Goal: Information Seeking & Learning: Learn about a topic

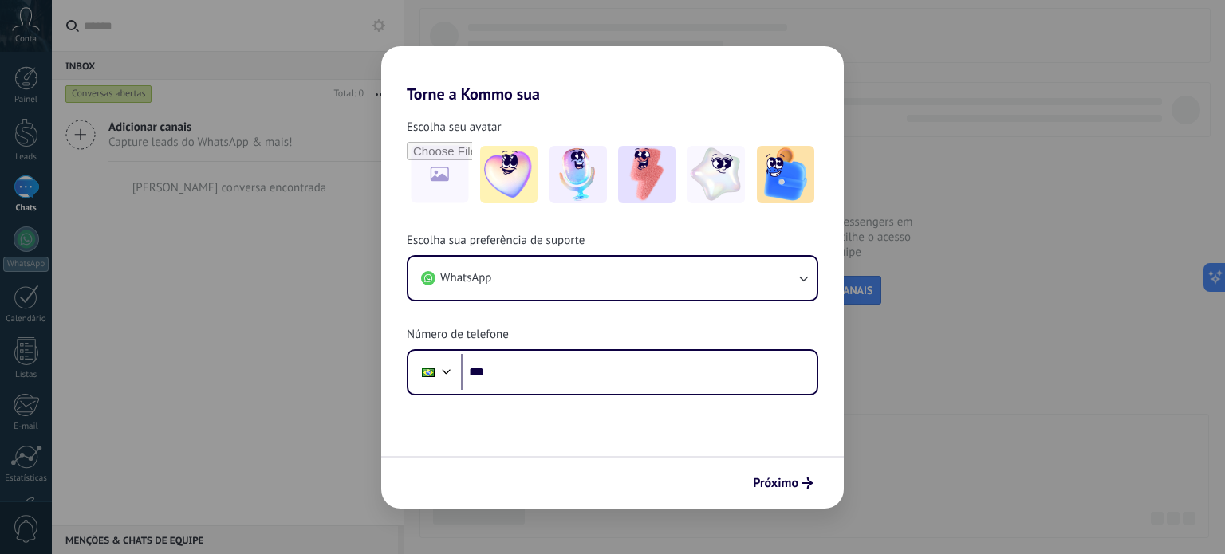
click at [927, 144] on div "Torne a Kommo sua Escolha seu avatar Escolha sua preferência de suporte WhatsAp…" at bounding box center [612, 277] width 1225 height 554
click at [915, 137] on div "Torne a Kommo sua Escolha seu avatar Escolha sua preferência de suporte WhatsAp…" at bounding box center [612, 277] width 1225 height 554
click at [796, 478] on span "Próximo" at bounding box center [775, 483] width 45 height 11
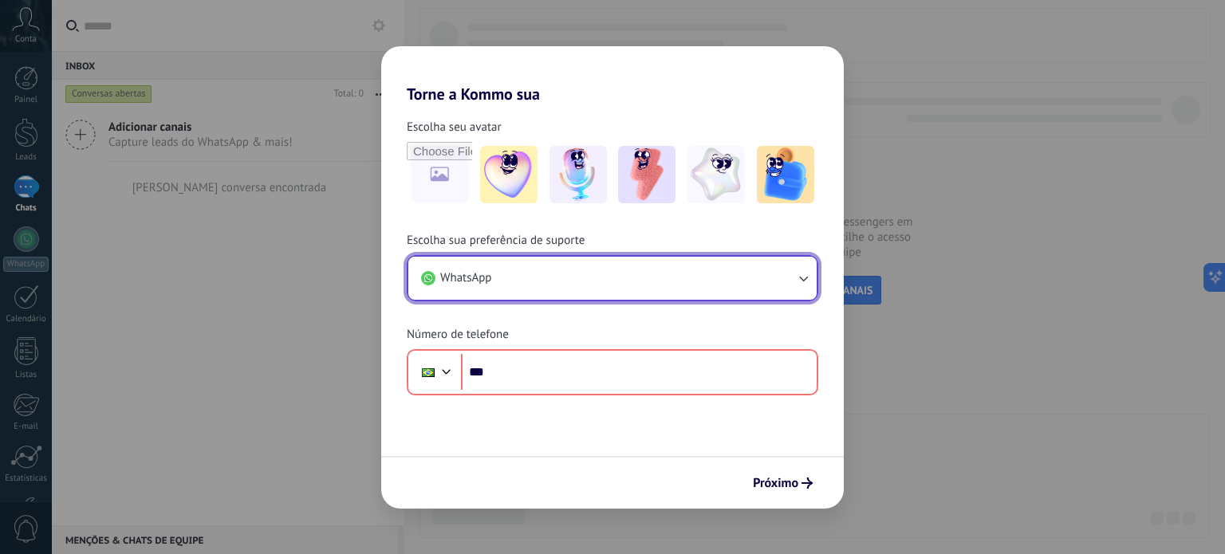
click at [759, 275] on button "WhatsApp" at bounding box center [612, 278] width 408 height 43
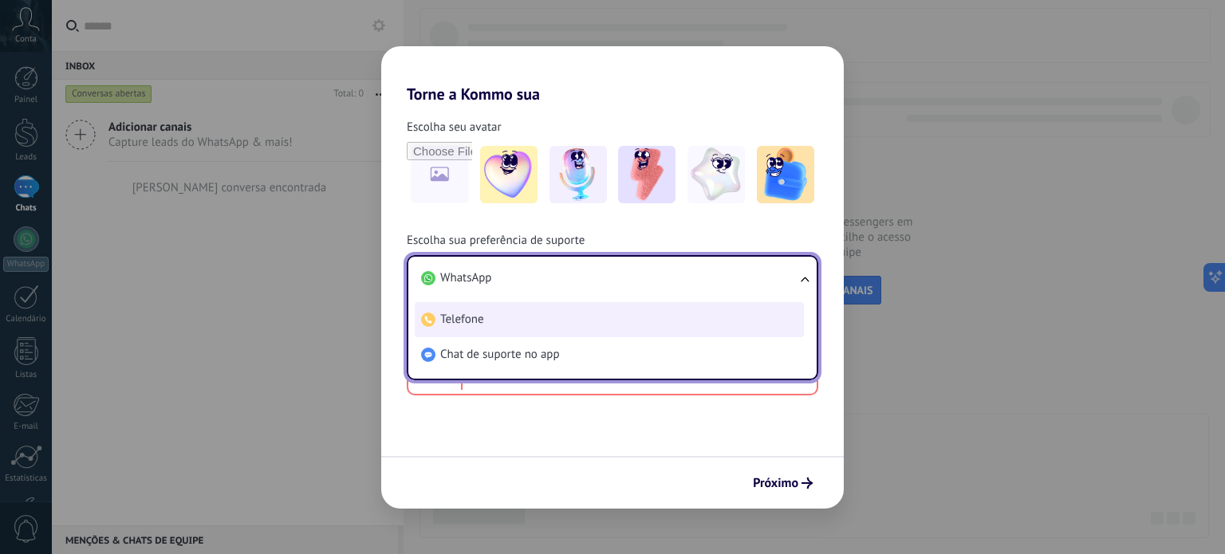
click at [702, 325] on li "Telefone" at bounding box center [609, 319] width 389 height 35
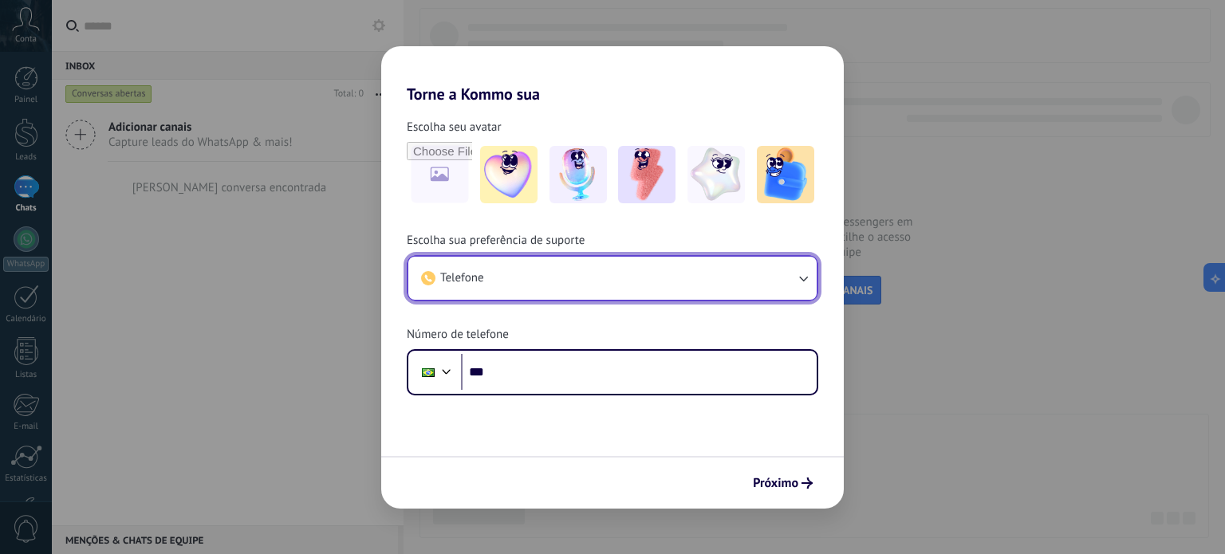
click at [700, 273] on button "Telefone" at bounding box center [612, 278] width 408 height 43
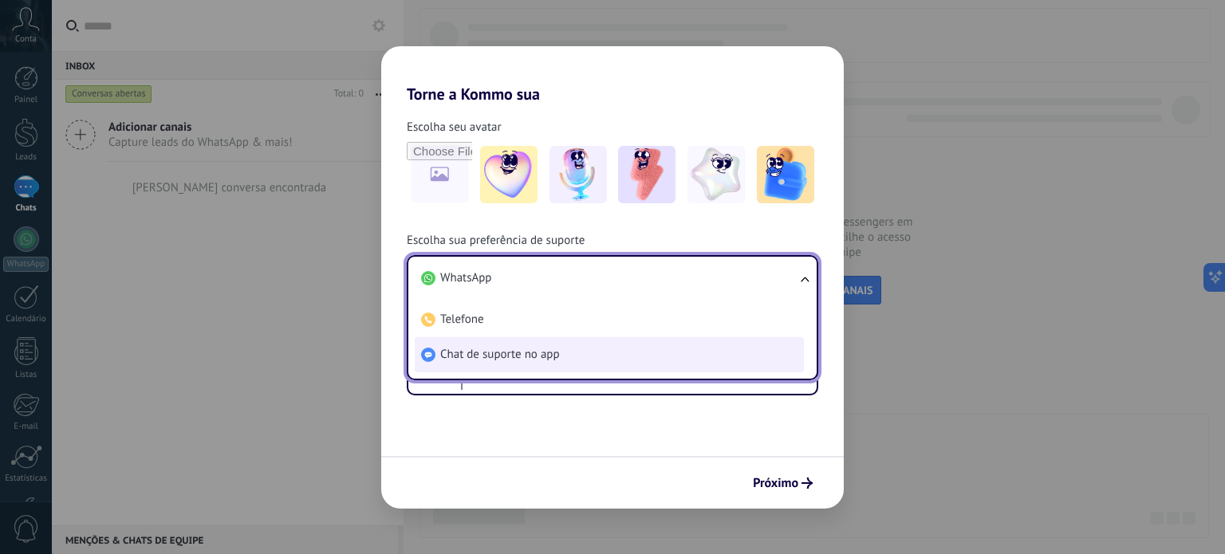
click at [684, 347] on li "Chat de suporte no app" at bounding box center [609, 354] width 389 height 35
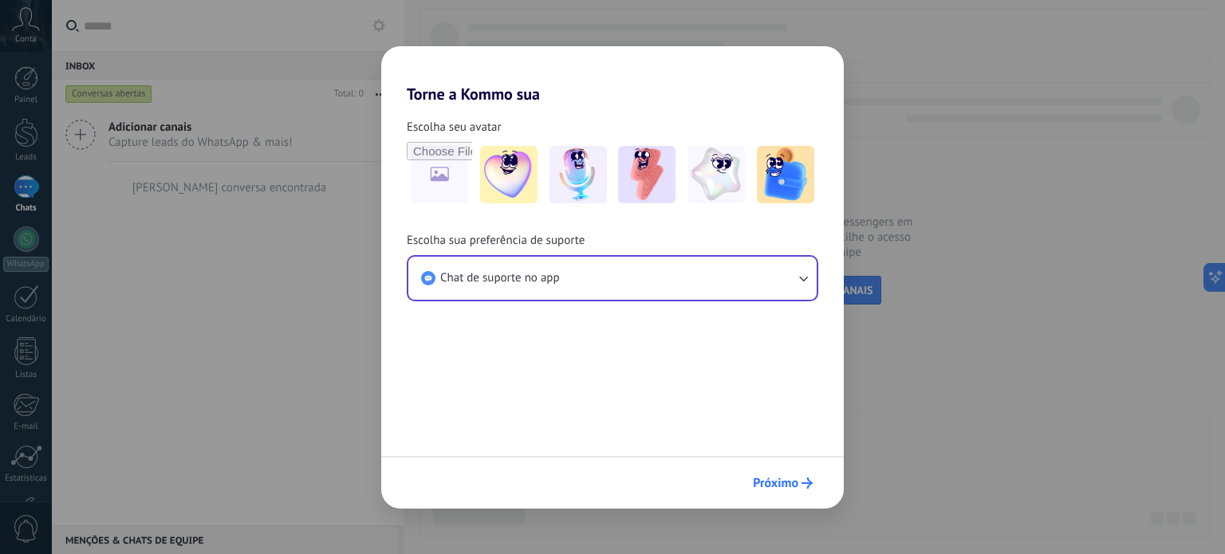
click at [789, 487] on span "Próximo" at bounding box center [775, 483] width 45 height 11
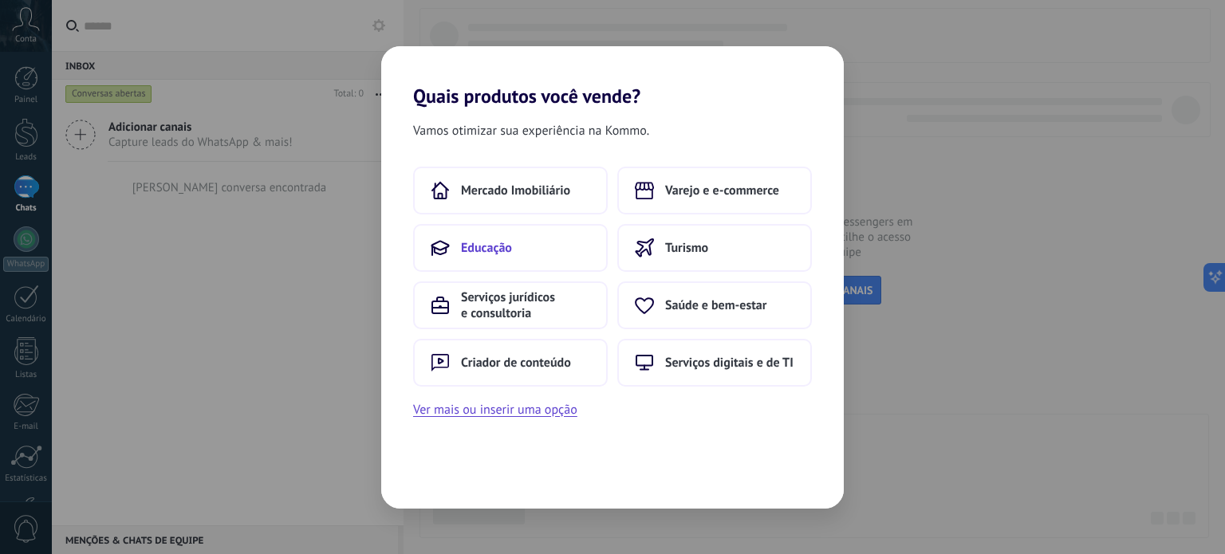
click at [574, 240] on button "Educação" at bounding box center [510, 248] width 195 height 48
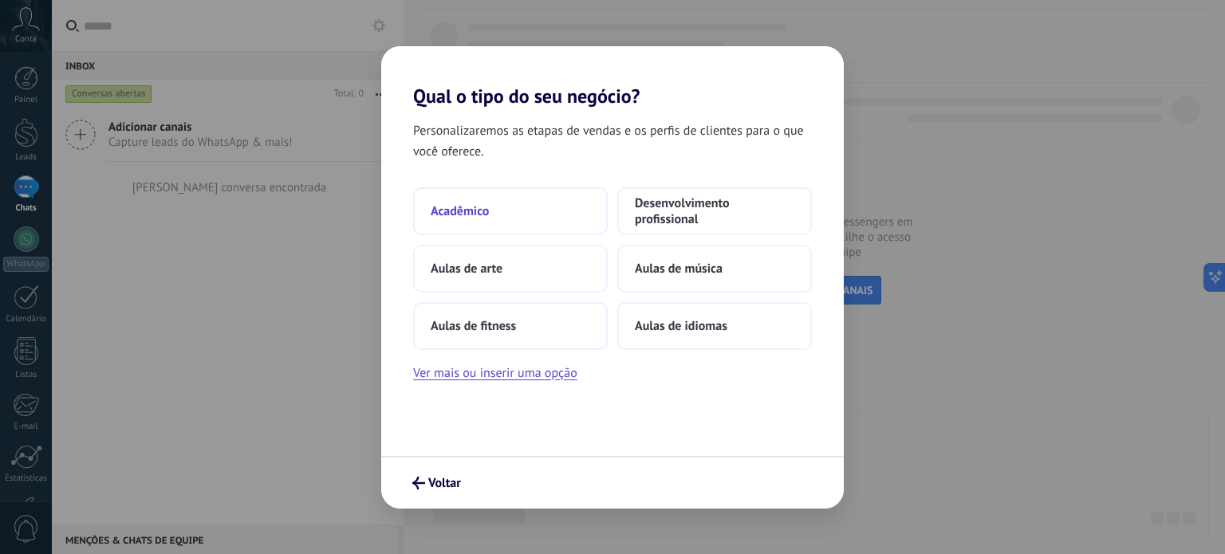
click at [559, 227] on button "Acadêmico" at bounding box center [510, 211] width 195 height 48
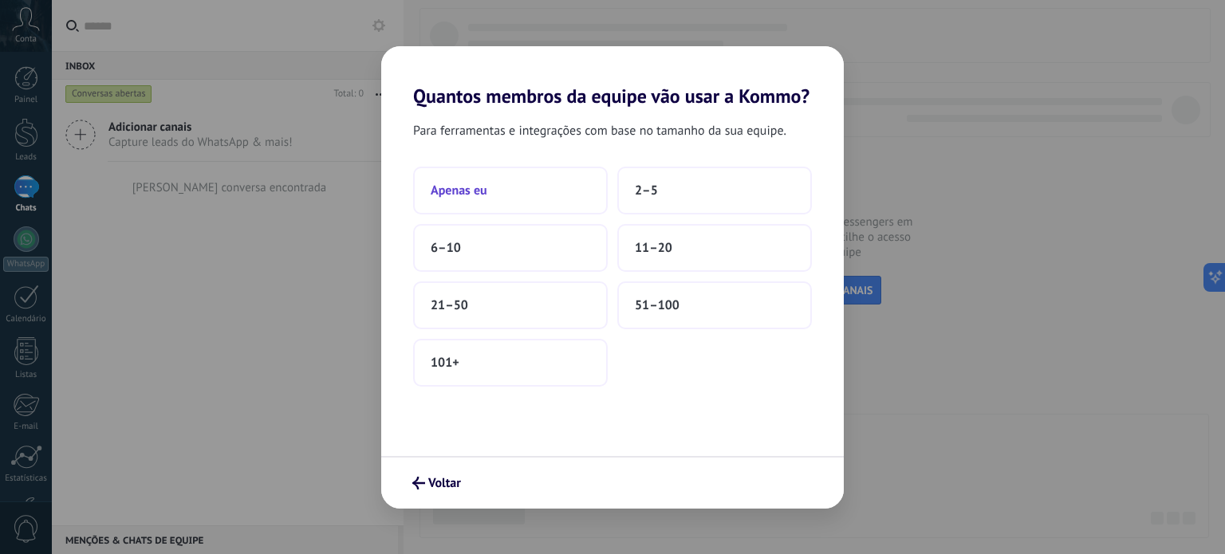
click at [535, 181] on button "Apenas eu" at bounding box center [510, 191] width 195 height 48
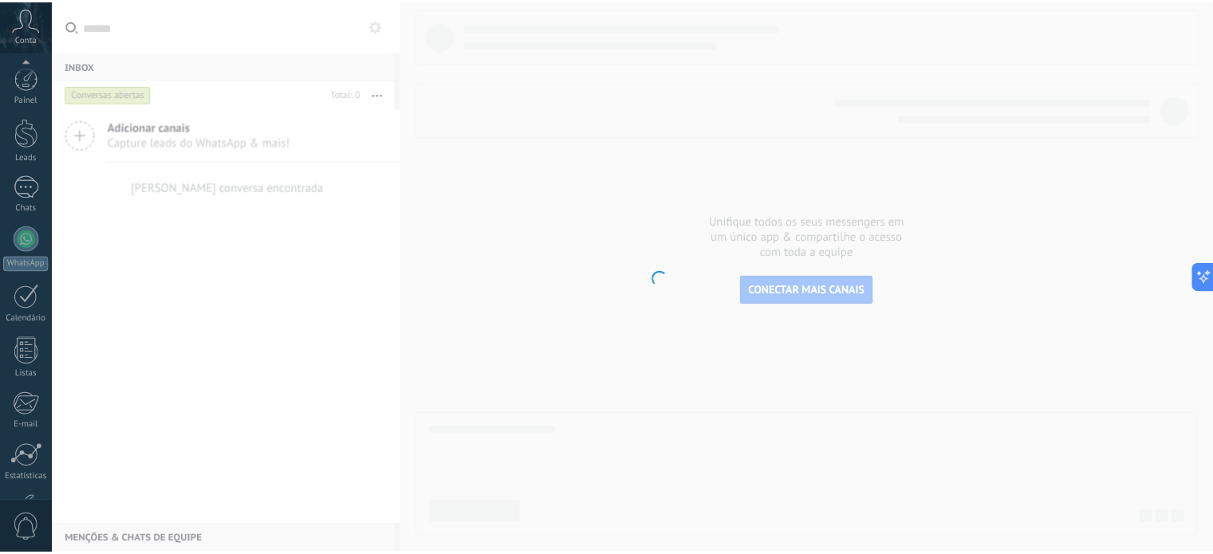
scroll to position [108, 0]
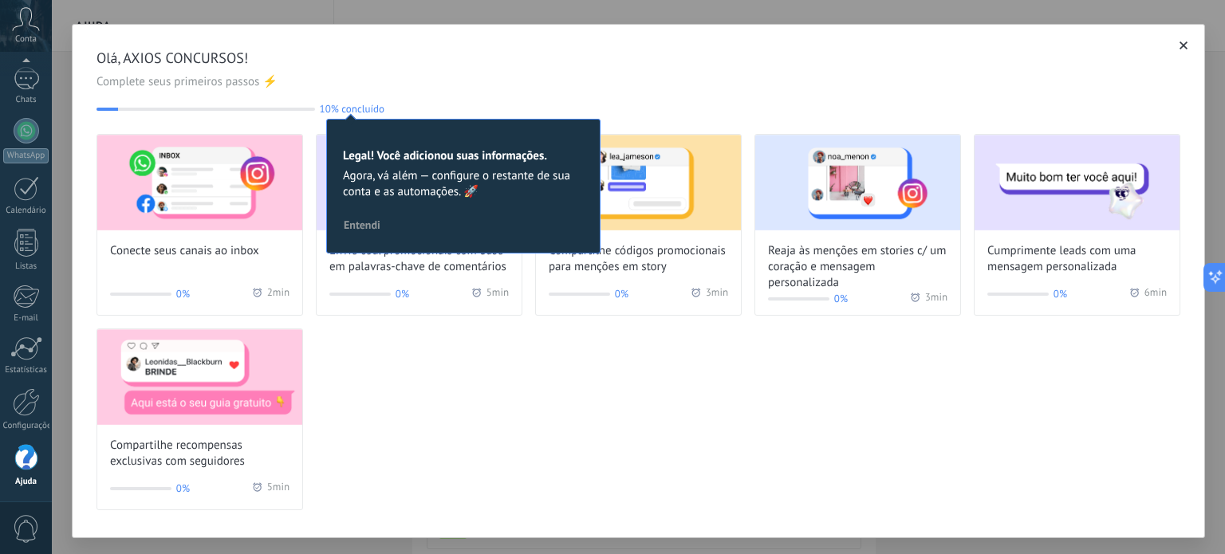
click at [393, 347] on div "Conecte seus canais ao inbox 0% 2 min Envie cód. promocionais com base em palav…" at bounding box center [639, 322] width 1084 height 376
click at [399, 97] on div "Olá, AXIOS CONCURSOS! Complete seus primeiros passos ⚡ 10% concluído 10 Legal! …" at bounding box center [639, 82] width 1084 height 66
click at [400, 303] on div "Envie cód. promocionais com base em palavras-chave de comentários 0% 5 min" at bounding box center [419, 225] width 207 height 182
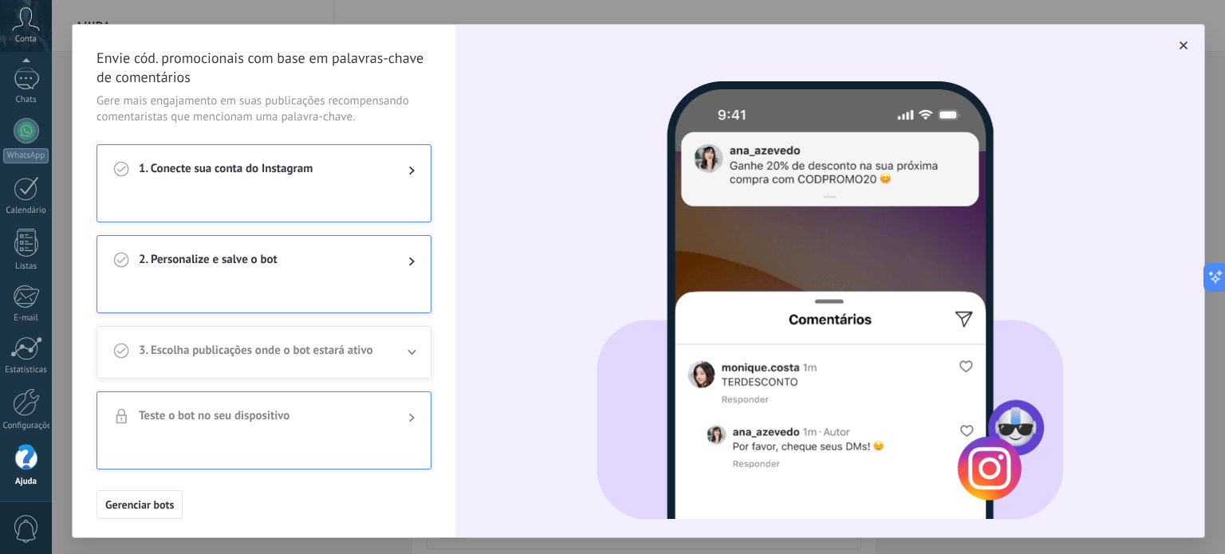
click at [29, 457] on div at bounding box center [26, 458] width 24 height 28
click at [240, 179] on span "1. Conecte sua conta do Instagram" at bounding box center [261, 170] width 244 height 19
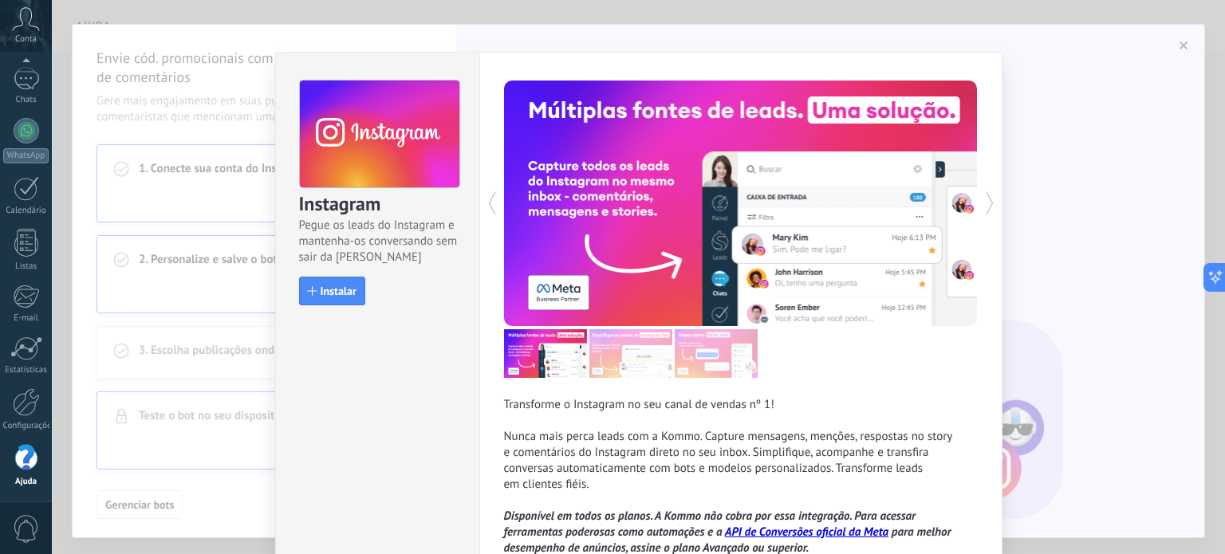
drag, startPoint x: 1191, startPoint y: 207, endPoint x: 1192, endPoint y: 292, distance: 84.5
click at [1192, 292] on div "Instagram Pegue os leads do Instagram e mantenha-os conversando sem sair da Kom…" at bounding box center [638, 277] width 1173 height 554
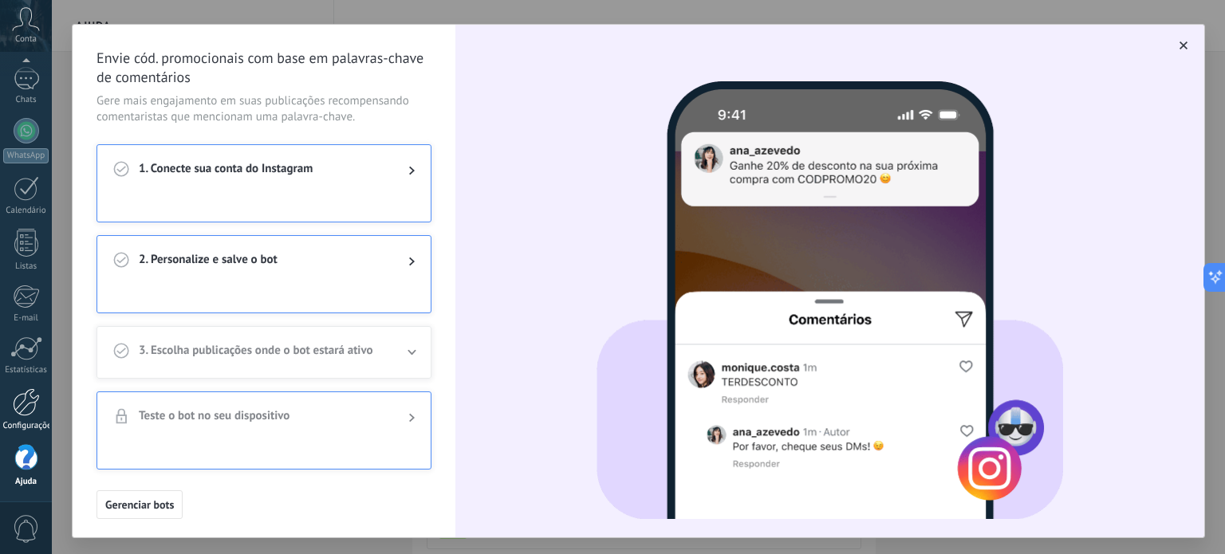
click at [23, 415] on div at bounding box center [26, 402] width 27 height 28
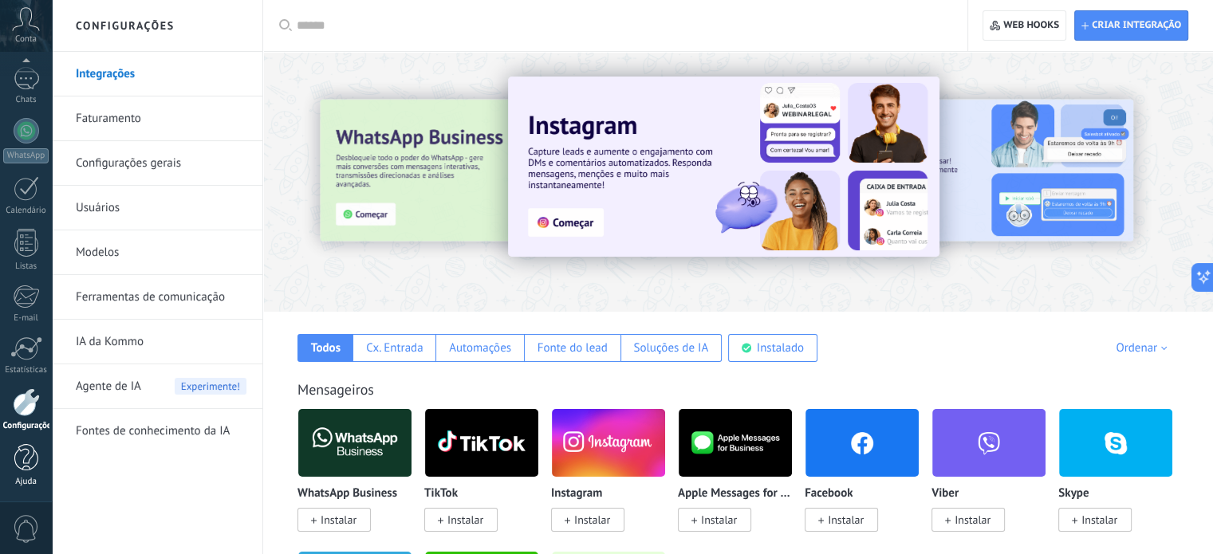
click at [15, 472] on link "Ajuda" at bounding box center [26, 465] width 52 height 43
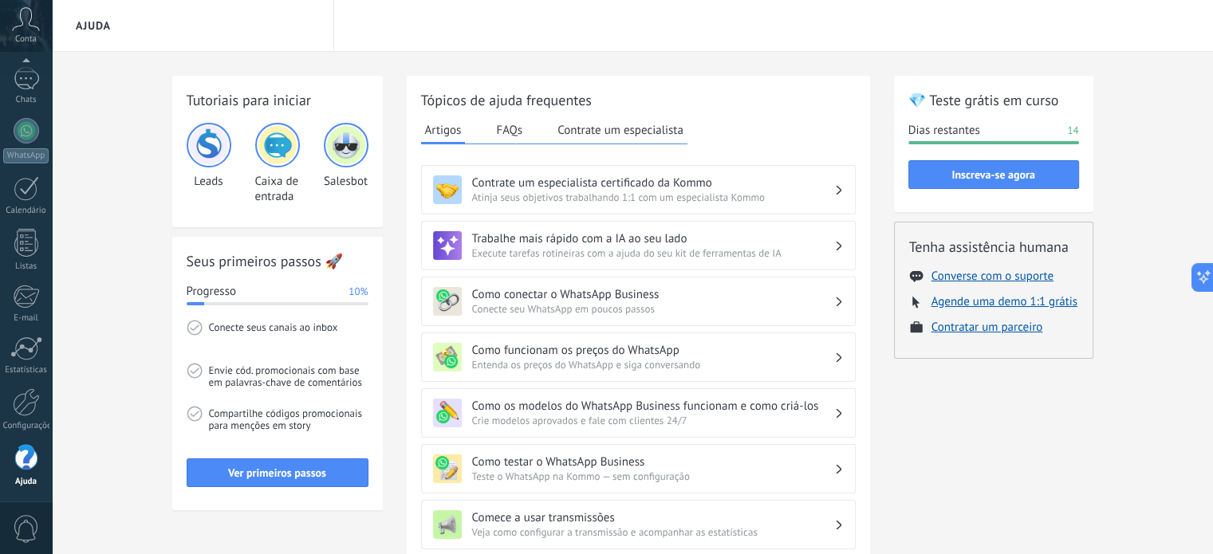
click at [510, 127] on button "FAQs" at bounding box center [509, 130] width 34 height 24
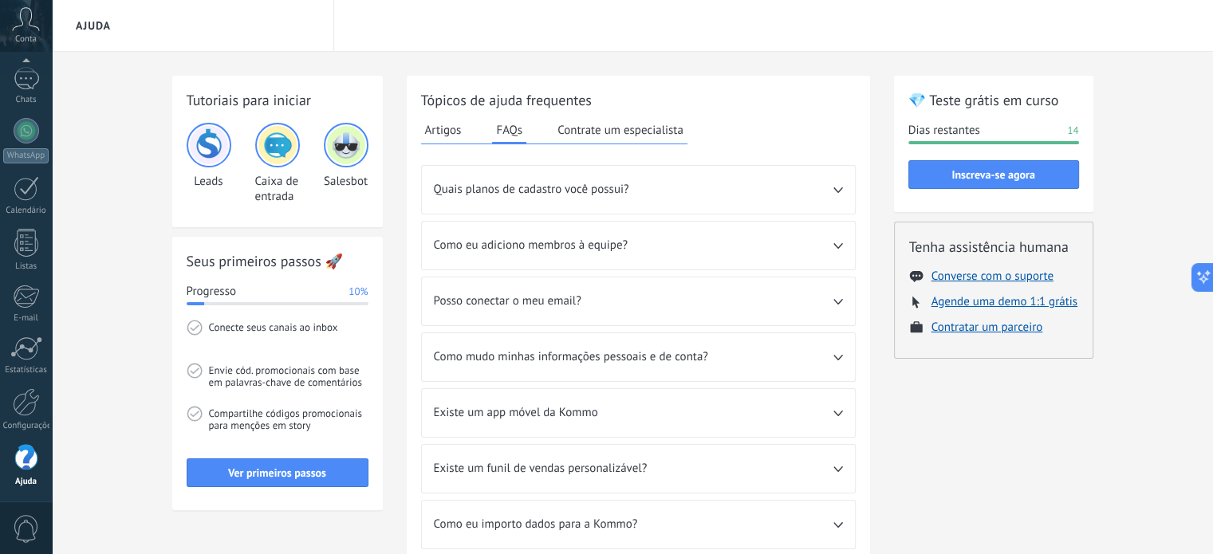
click at [569, 192] on span "Quais planos de cadastro você possui?" at bounding box center [634, 190] width 400 height 16
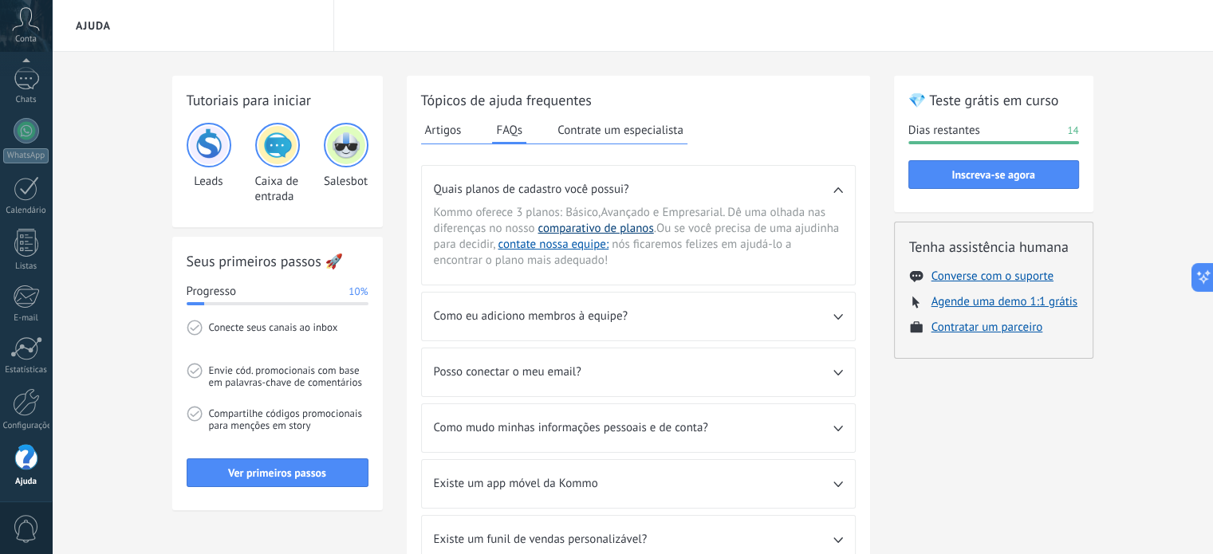
click at [597, 231] on link "comparativo de planos" at bounding box center [596, 228] width 116 height 15
